Goal: Find specific page/section: Find specific page/section

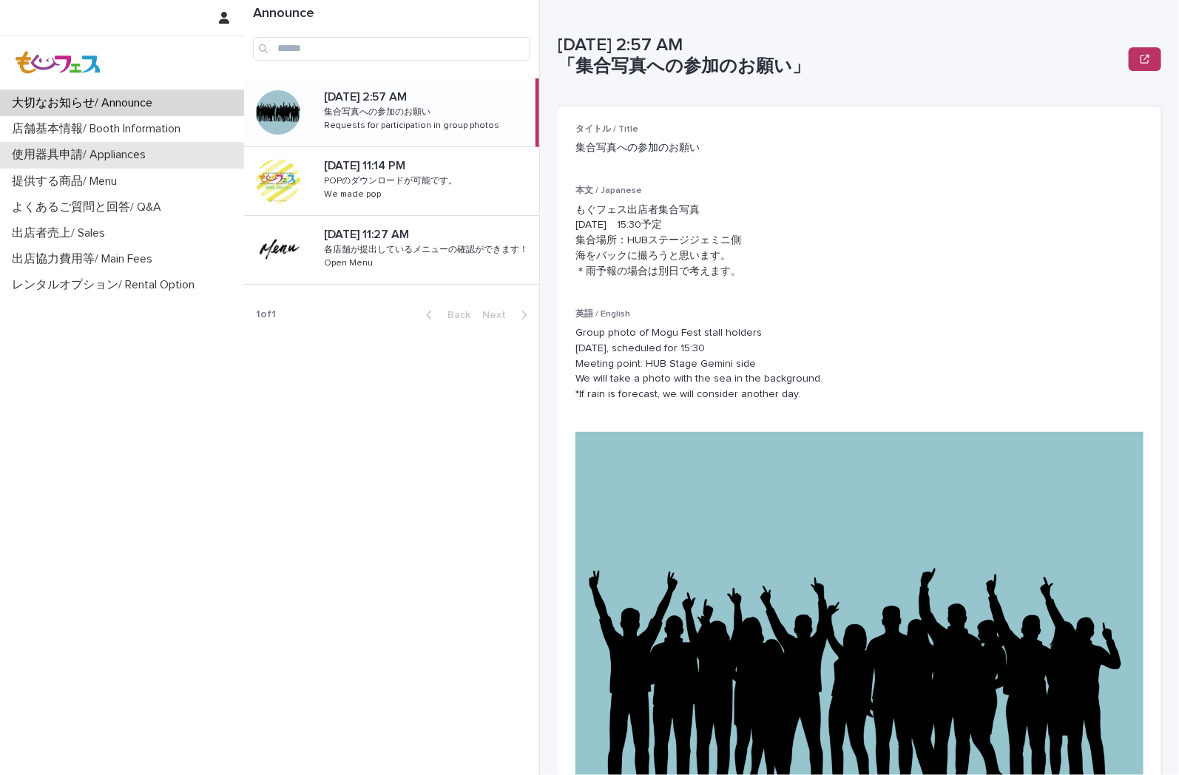
click at [84, 158] on p "使用器具申請/ Appliances" at bounding box center [82, 155] width 152 height 14
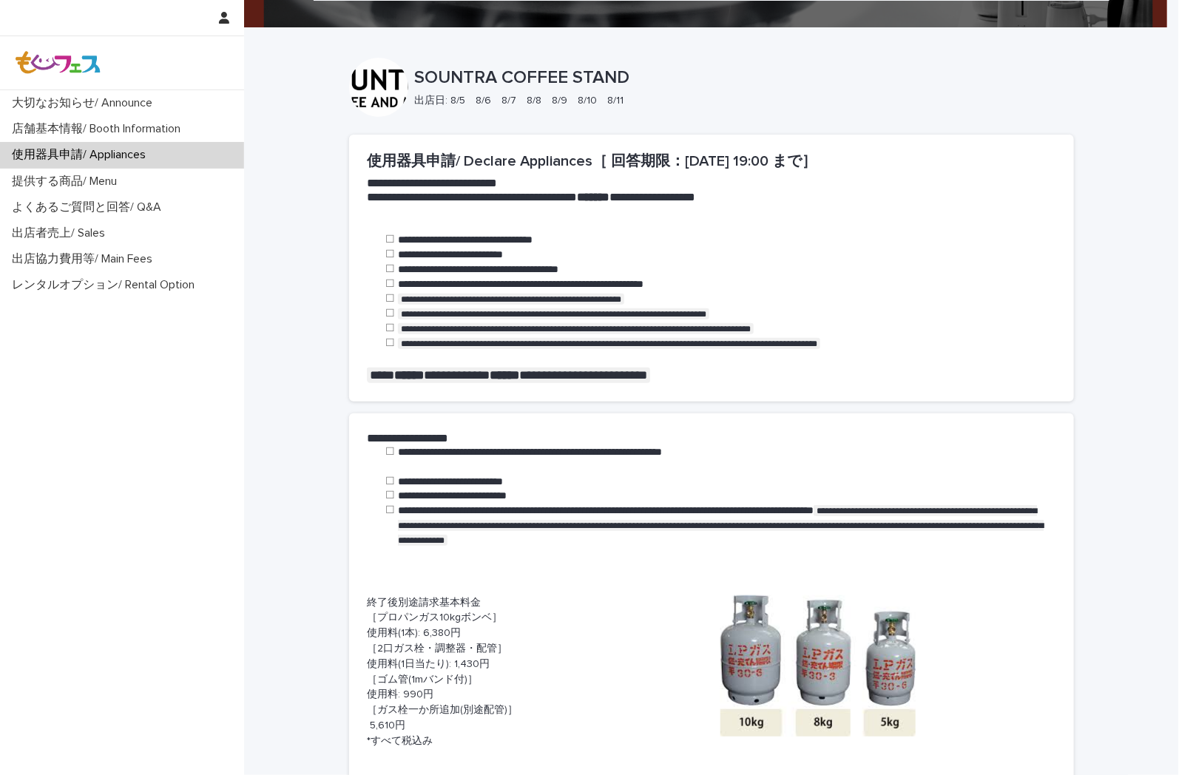
scroll to position [493, 0]
